Goal: Task Accomplishment & Management: Manage account settings

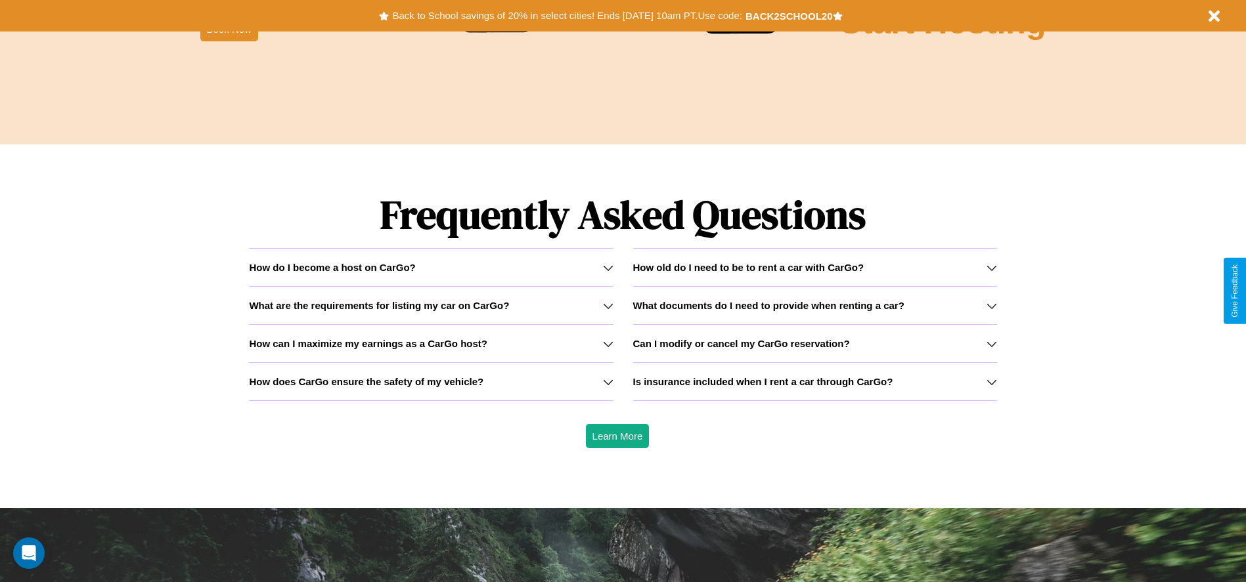
scroll to position [1884, 0]
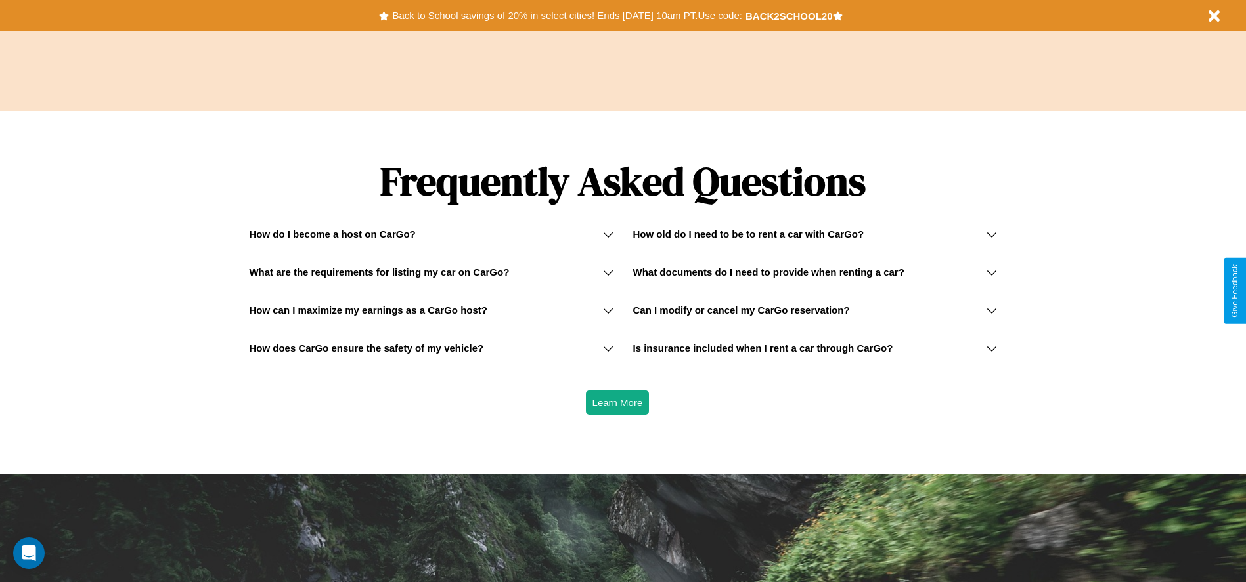
click at [607, 272] on icon at bounding box center [608, 272] width 11 height 11
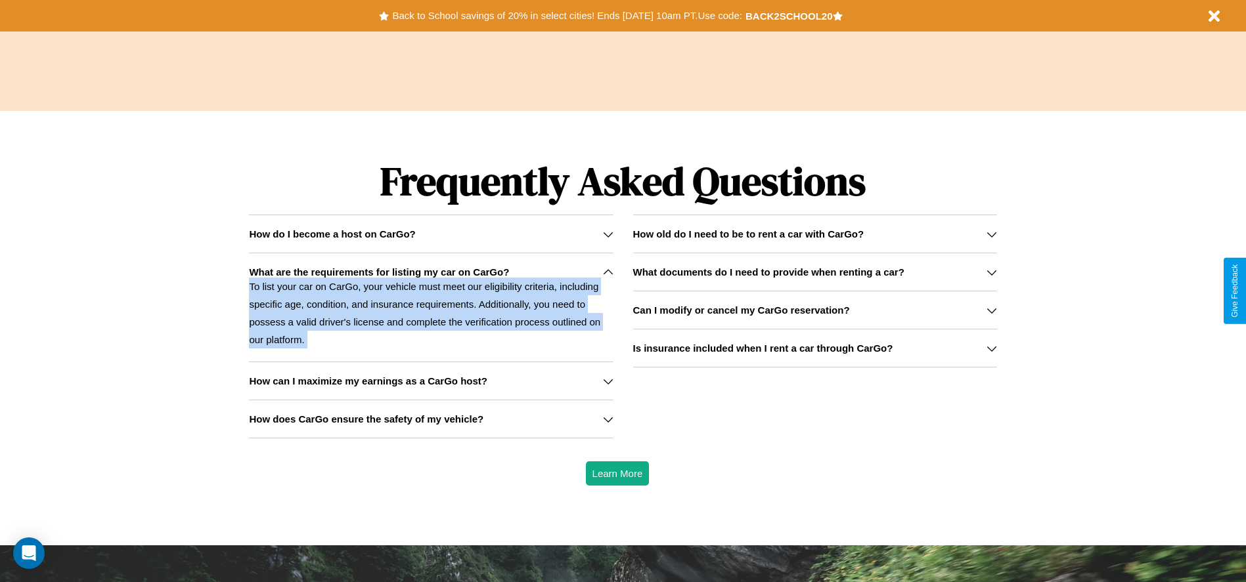
click at [607, 272] on icon at bounding box center [608, 272] width 11 height 11
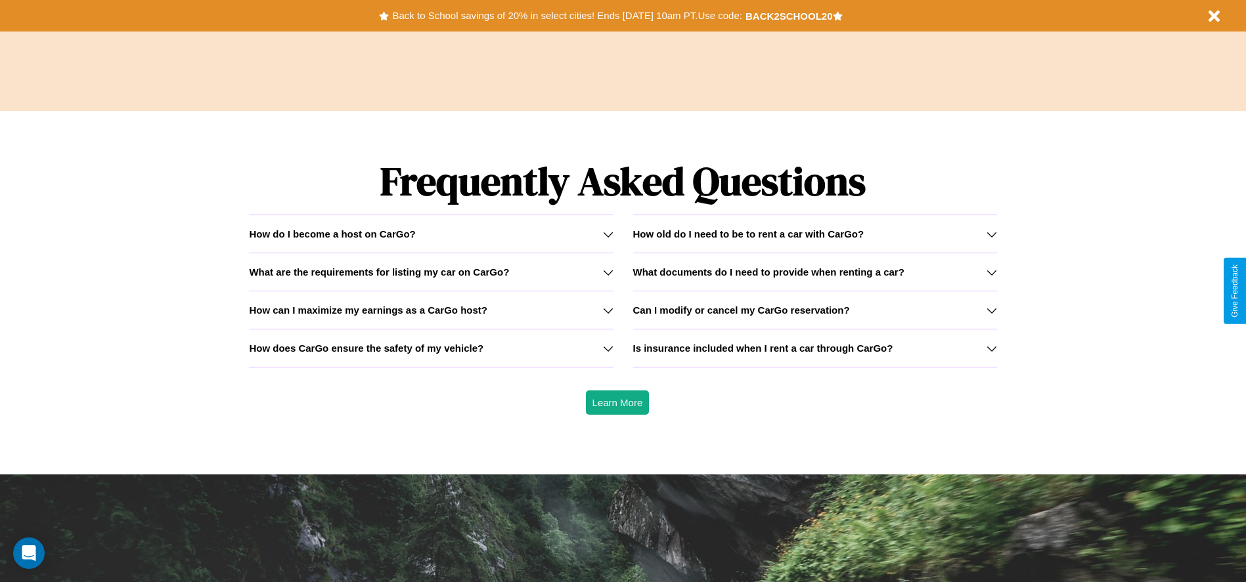
click at [607, 272] on icon at bounding box center [608, 272] width 11 height 11
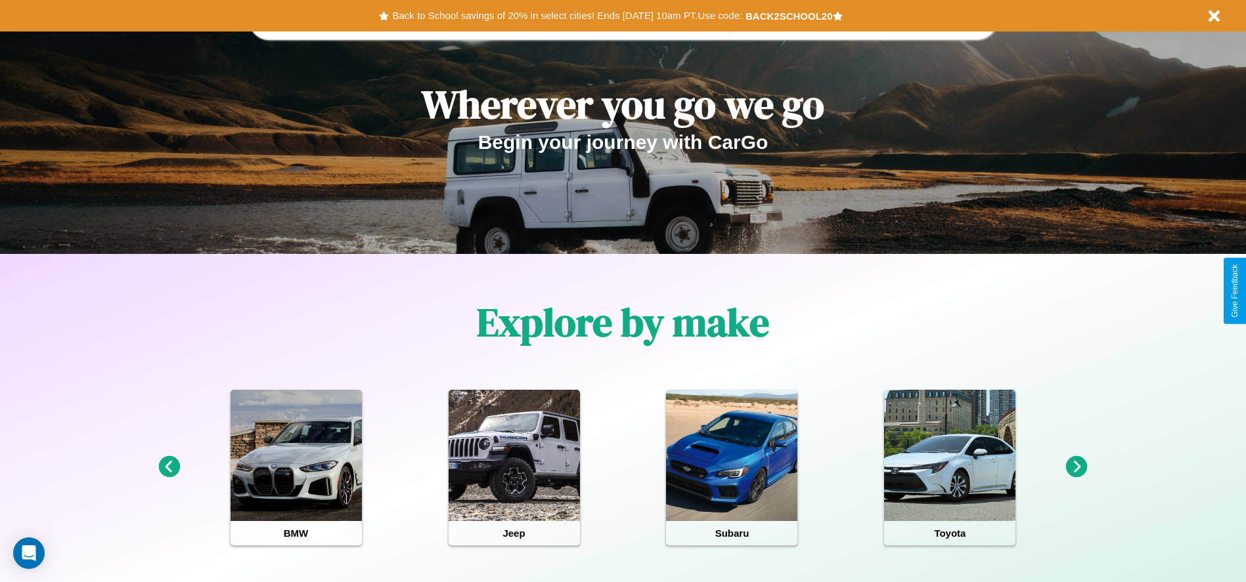
scroll to position [0, 0]
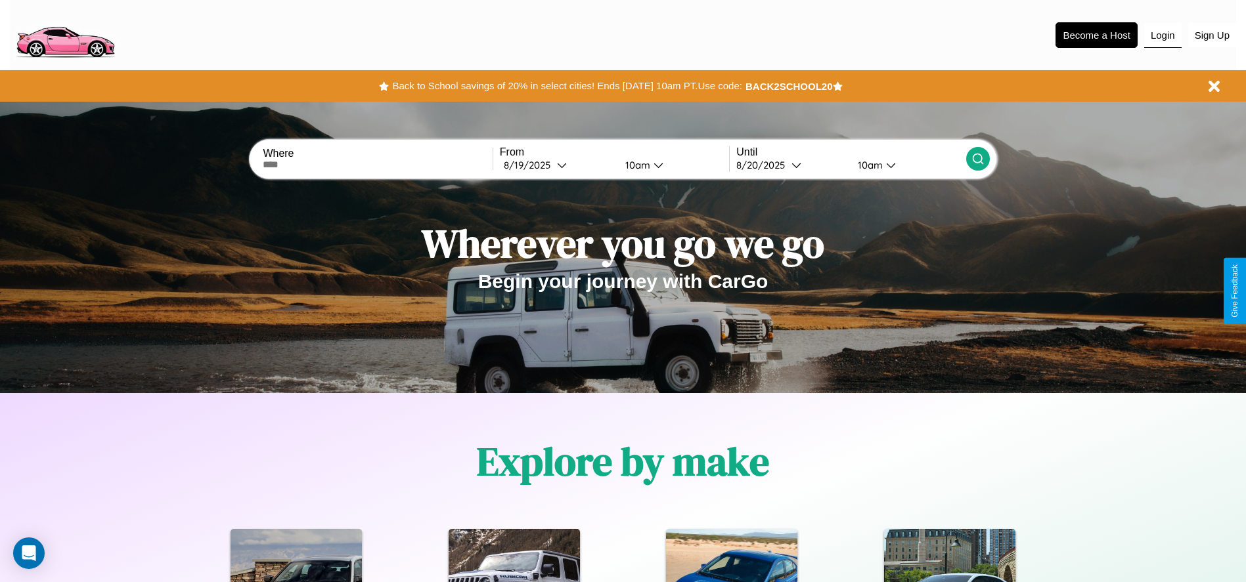
click at [1162, 35] on button "Login" at bounding box center [1162, 35] width 37 height 25
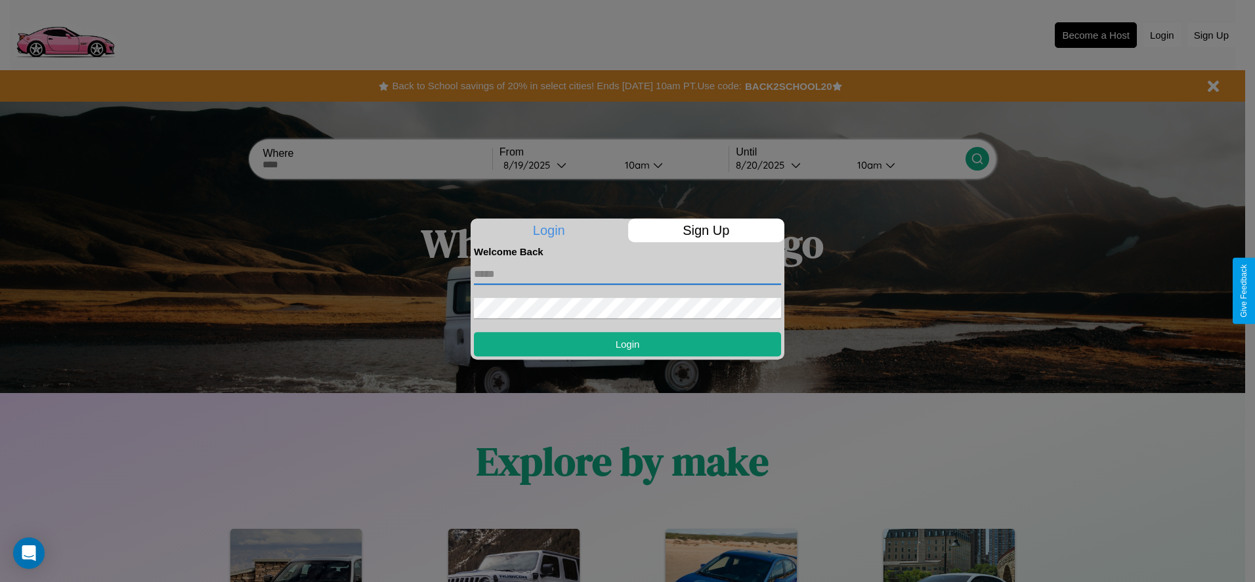
click at [628, 274] on input "text" at bounding box center [627, 274] width 307 height 21
type input "**********"
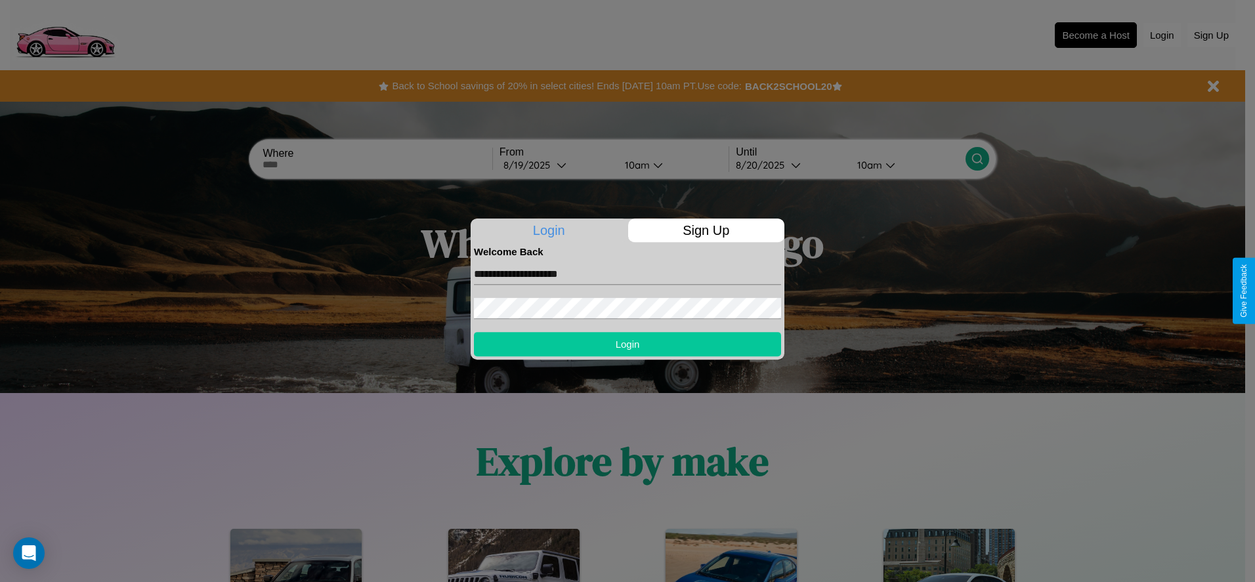
click at [628, 344] on button "Login" at bounding box center [627, 344] width 307 height 24
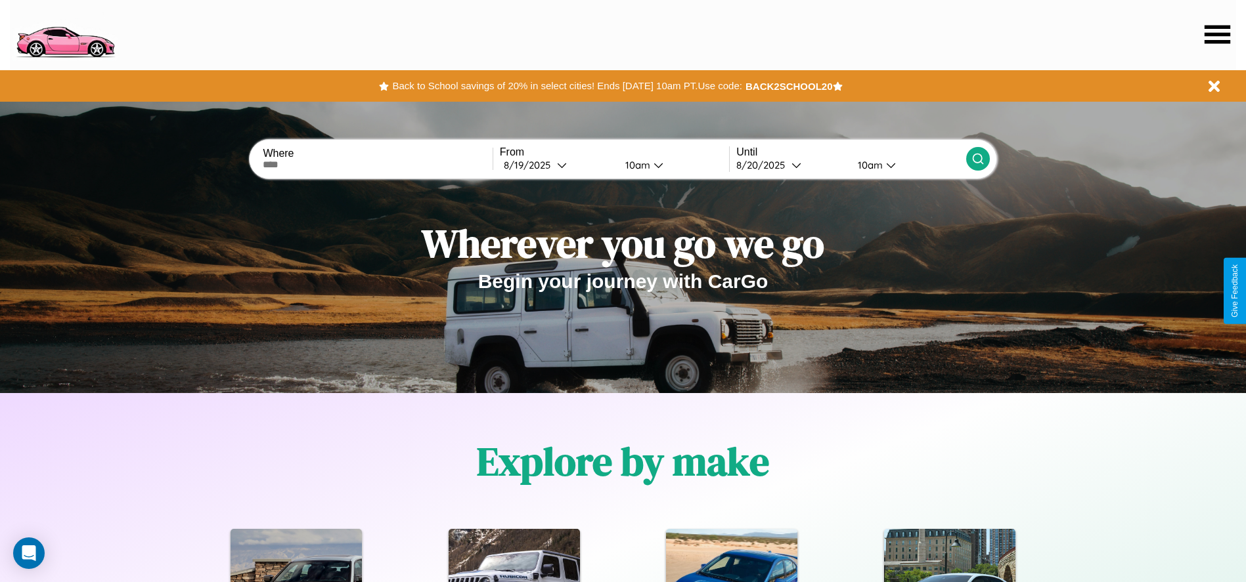
click at [1217, 34] on icon at bounding box center [1217, 34] width 26 height 18
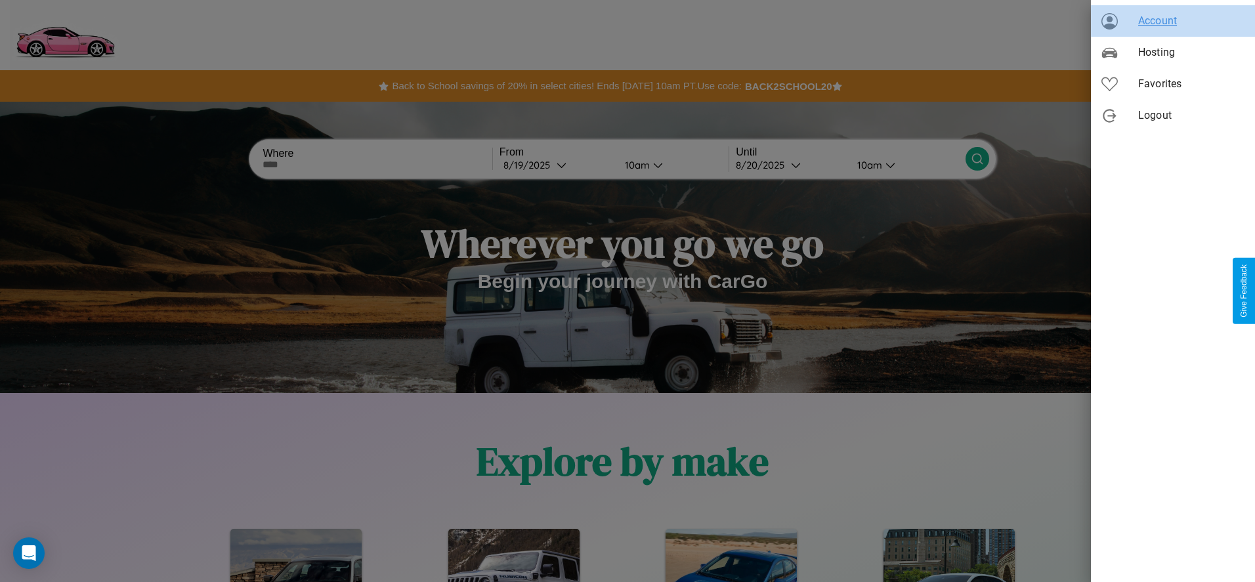
click at [1173, 21] on span "Account" at bounding box center [1192, 21] width 106 height 16
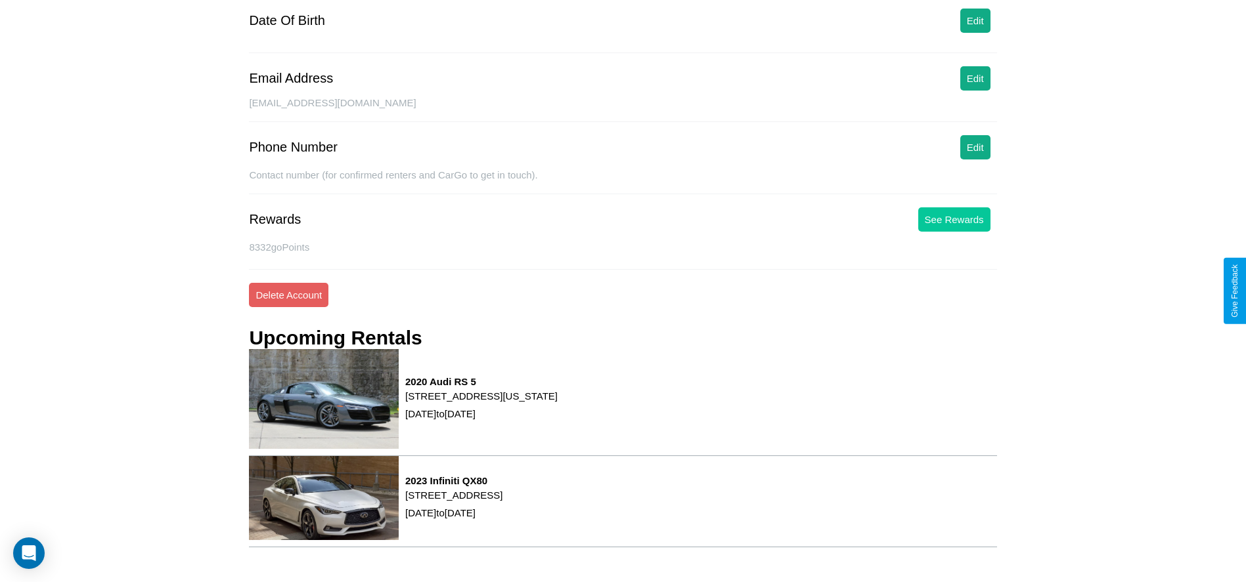
click at [974, 238] on p "8332 goPoints" at bounding box center [622, 247] width 747 height 18
